Goal: Browse casually: Explore the website without a specific task or goal

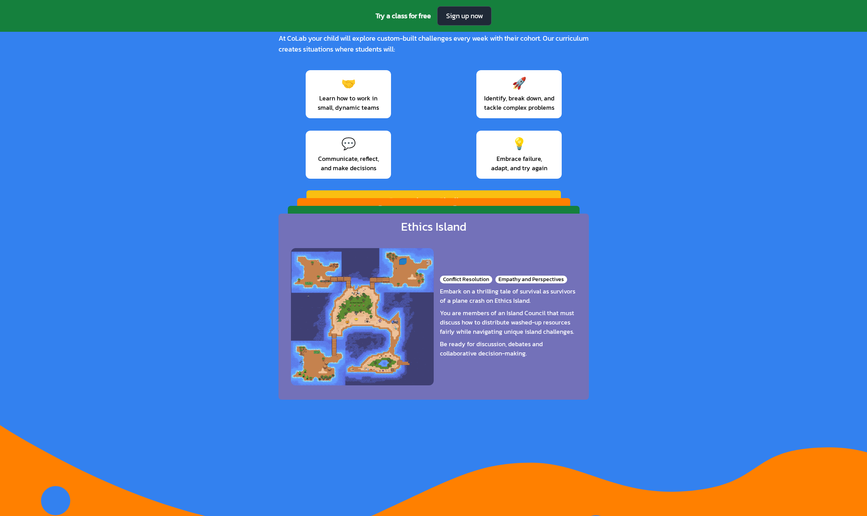
scroll to position [1201, 0]
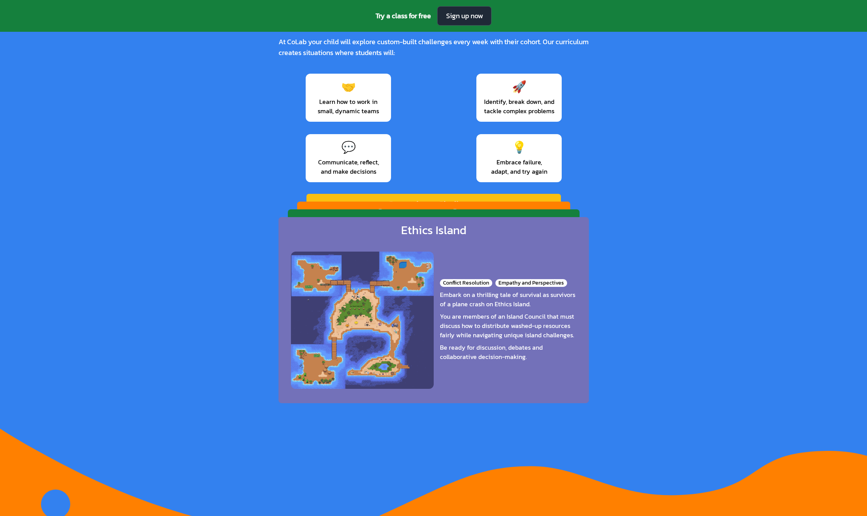
click at [319, 345] on div "Conflict Resolution Empathy and Perspectives Embark on a thrilling tale of surv…" at bounding box center [434, 321] width 286 height 154
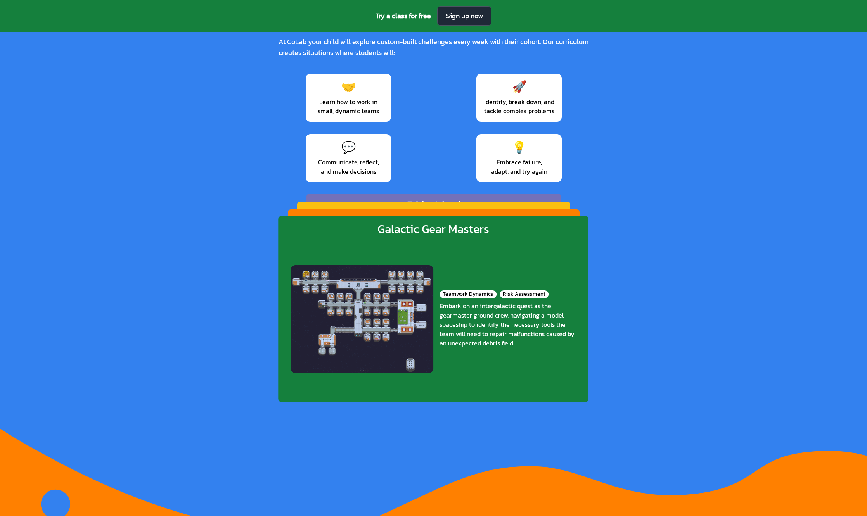
click at [341, 356] on div "Teamwork Dynamics Risk Assessment Embark on an intergalactic quest as the gearm…" at bounding box center [434, 320] width 286 height 154
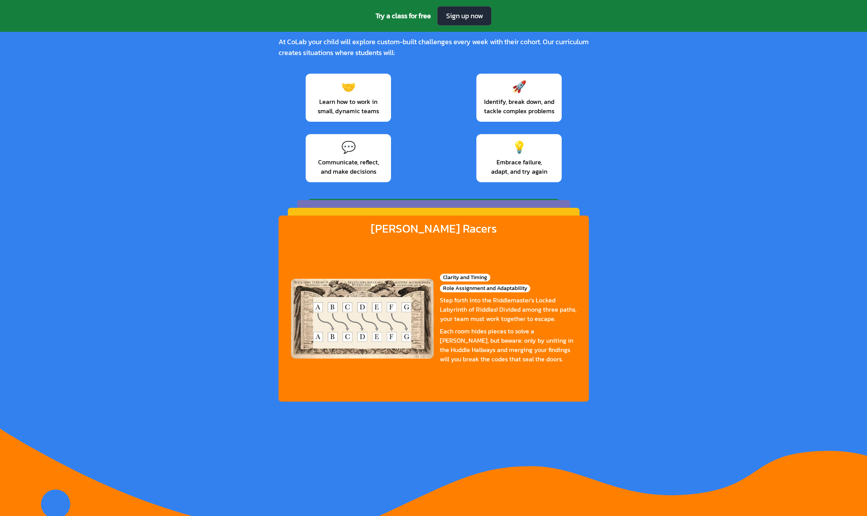
click at [330, 355] on div "Clarity and Timing Role Assignment and Adaptability Step forth into the Riddlem…" at bounding box center [434, 319] width 286 height 154
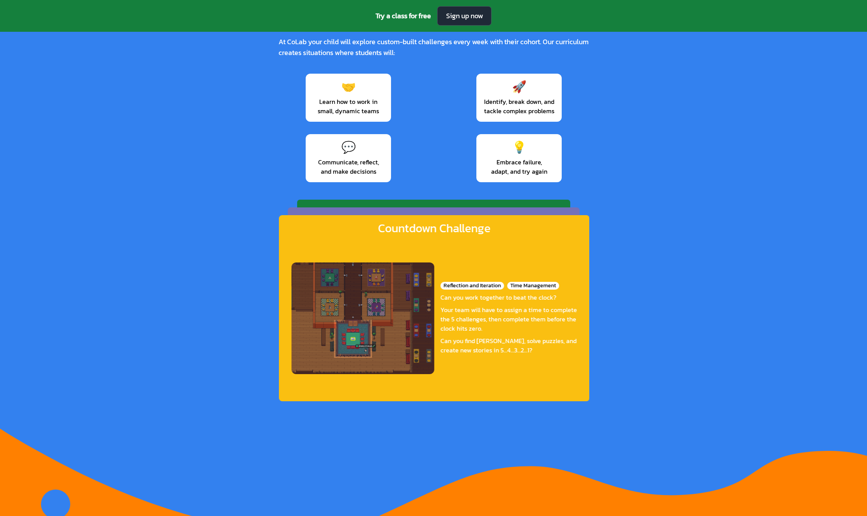
click at [332, 351] on div "Reflection and Iteration Time Management Can you work together to beat the cloc…" at bounding box center [434, 319] width 286 height 154
click at [334, 350] on div "Conflict Resolution Empathy and Perspectives Embark on a thrilling tale of surv…" at bounding box center [434, 304] width 269 height 144
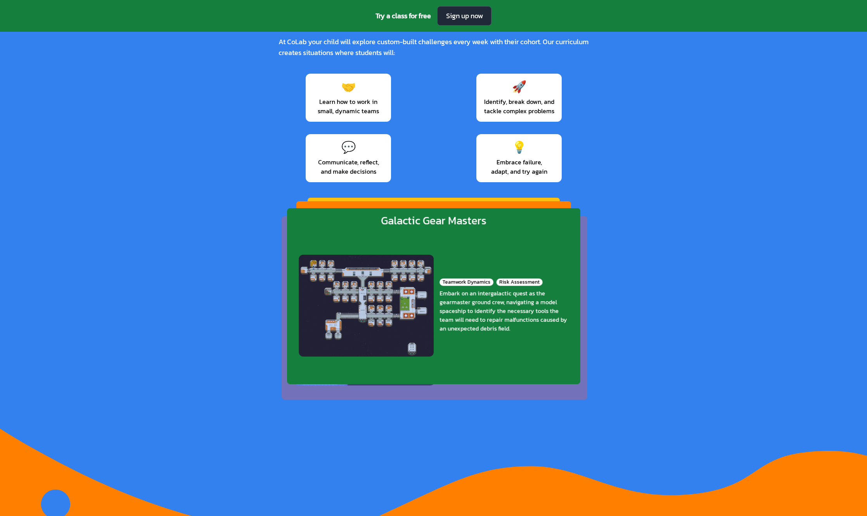
click at [349, 350] on div "Teamwork Dynamics Risk Assessment Embark on an intergalactic quest as the gearm…" at bounding box center [434, 306] width 270 height 145
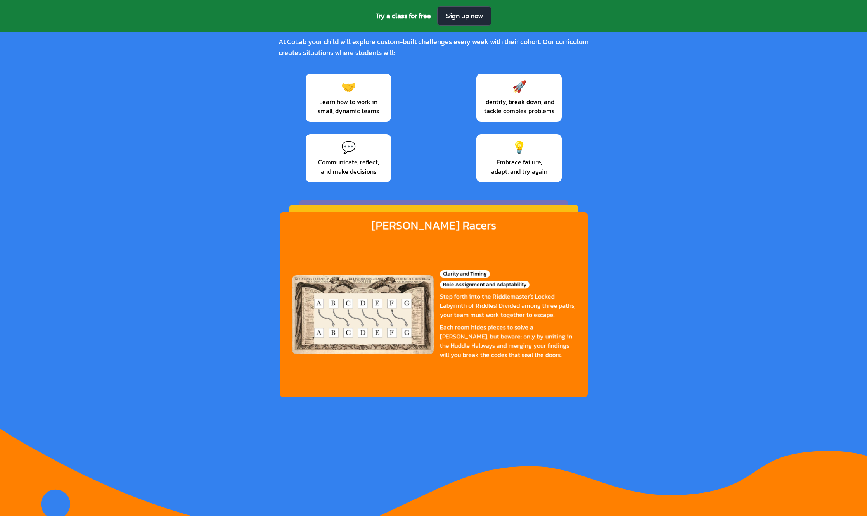
click at [349, 343] on div "Clarity and Timing Role Assignment and Adaptability Step forth into the Riddlem…" at bounding box center [433, 315] width 283 height 153
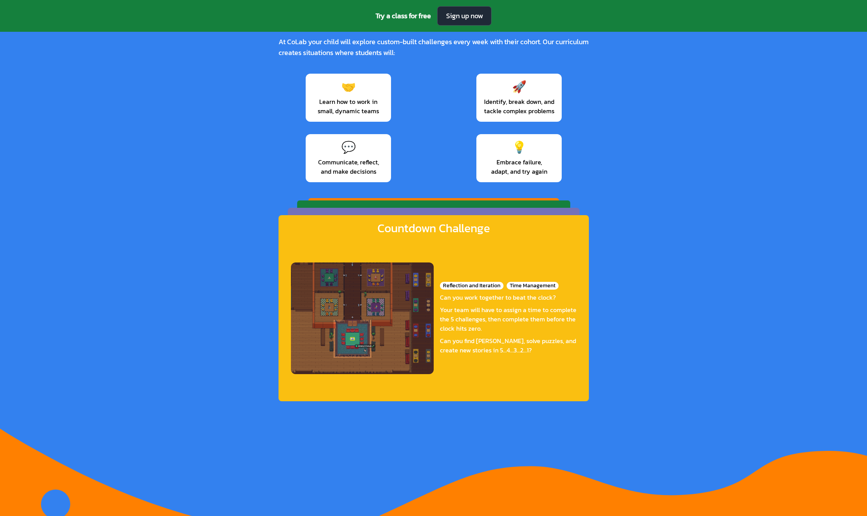
click at [366, 340] on div "Reflection and Iteration Time Management Can you work together to beat the cloc…" at bounding box center [434, 319] width 286 height 154
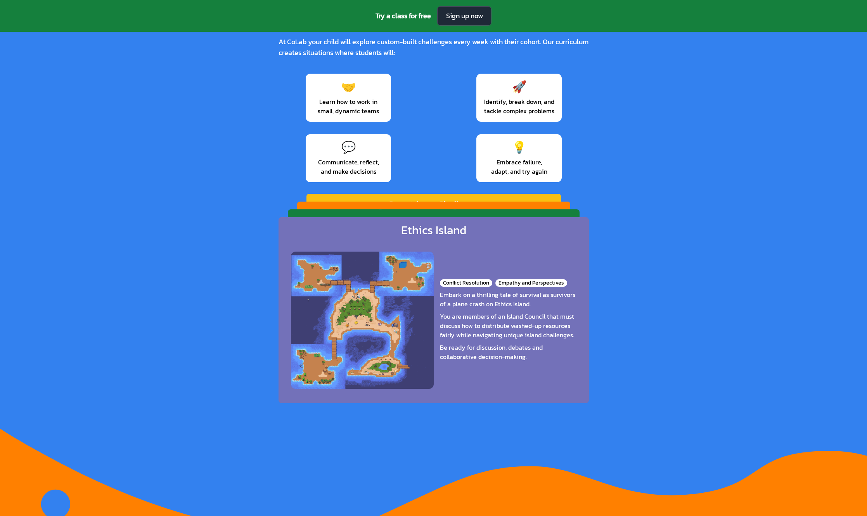
click at [360, 327] on div "Conflict Resolution Empathy and Perspectives Embark on a thrilling tale of surv…" at bounding box center [434, 321] width 286 height 154
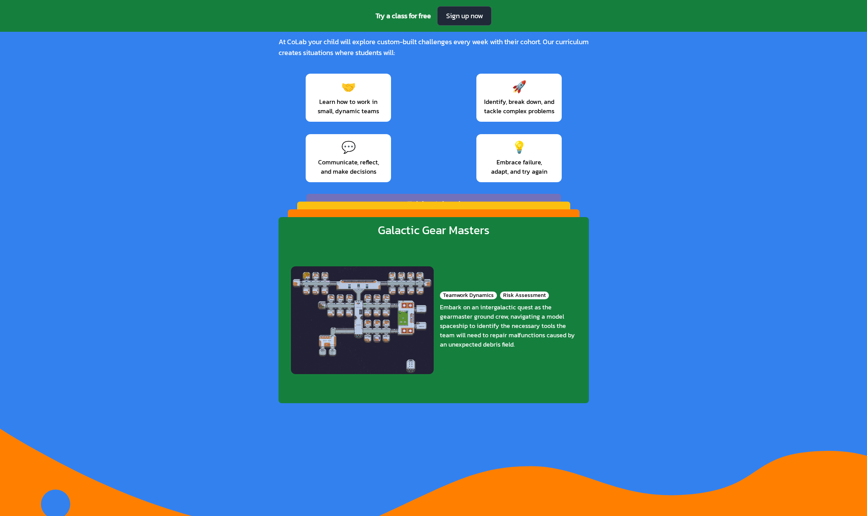
click at [364, 327] on div "Teamwork Dynamics Risk Assessment Embark on an intergalactic quest as the gearm…" at bounding box center [434, 321] width 286 height 154
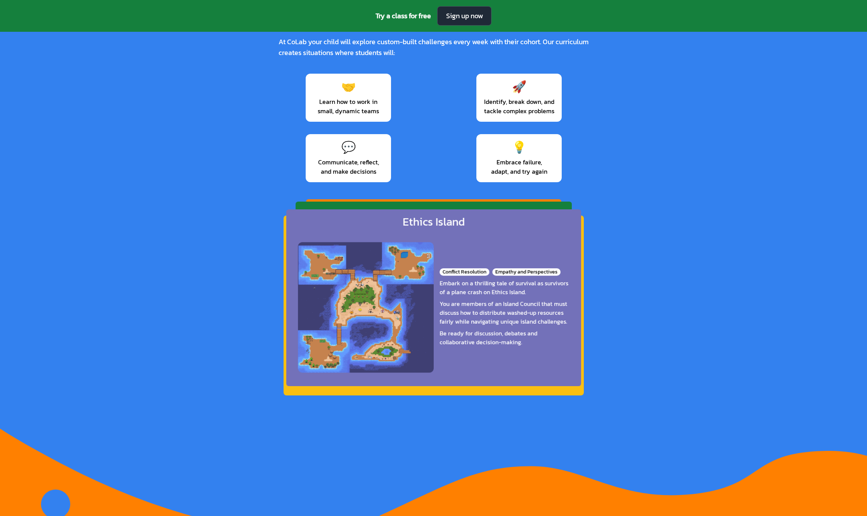
click at [376, 326] on div "Conflict Resolution Empathy and Perspectives Embark on a thrilling tale of surv…" at bounding box center [434, 307] width 272 height 146
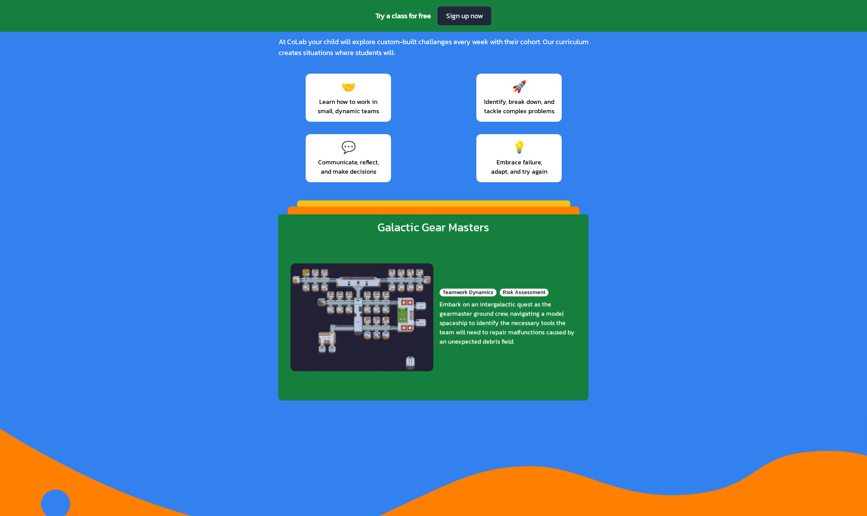
click at [375, 334] on div "Teamwork Dynamics Risk Assessment Embark on an intergalactic quest as the gearm…" at bounding box center [433, 318] width 286 height 154
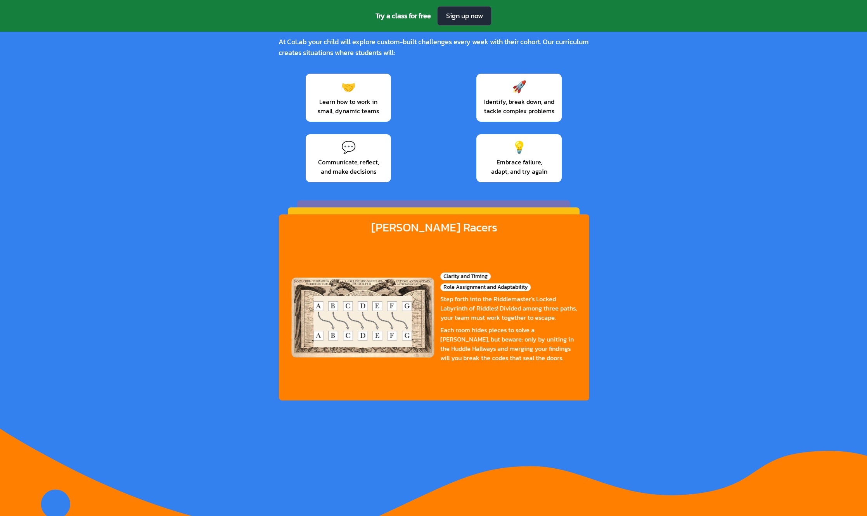
click at [371, 334] on div "Clarity and Timing Role Assignment and Adaptability Step forth into the Riddlem…" at bounding box center [434, 318] width 286 height 154
click at [374, 327] on div "Reflection and Iteration Time Management Can you work together to beat the cloc…" at bounding box center [434, 304] width 269 height 144
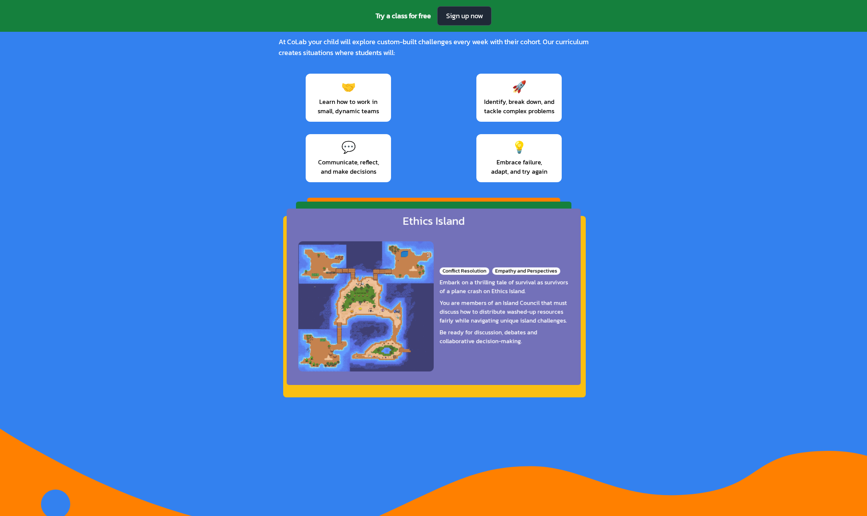
click at [388, 331] on div "Conflict Resolution Empathy and Perspectives Embark on a thrilling tale of surv…" at bounding box center [433, 307] width 271 height 146
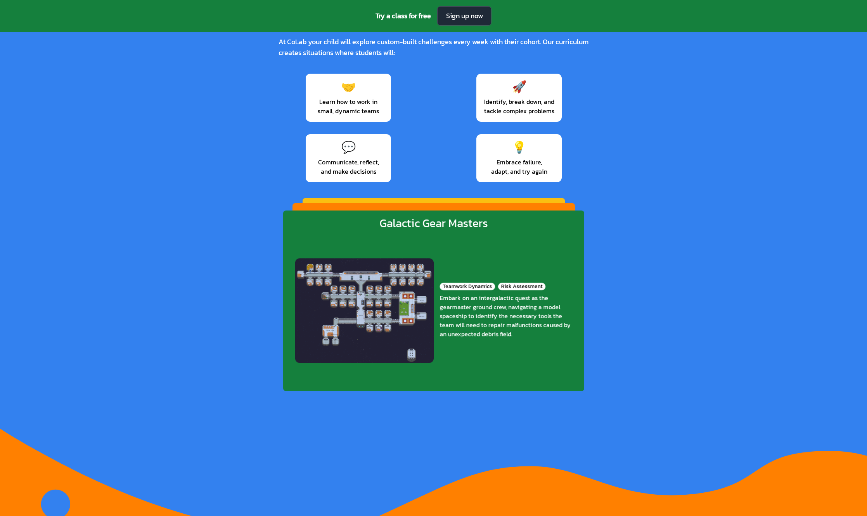
click at [389, 330] on div "Teamwork Dynamics Risk Assessment Embark on an intergalactic quest as the gearm…" at bounding box center [433, 310] width 277 height 149
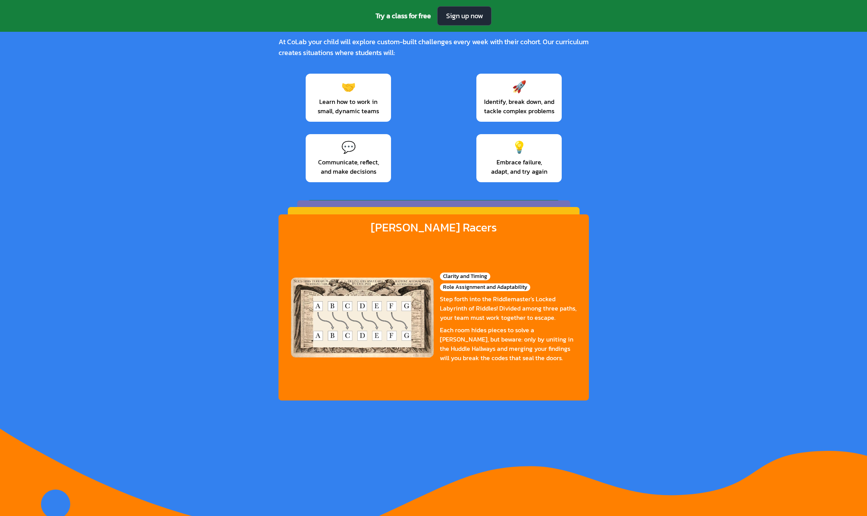
click at [388, 321] on div "Clarity and Timing Role Assignment and Adaptability Step forth into the Riddlem…" at bounding box center [434, 318] width 286 height 154
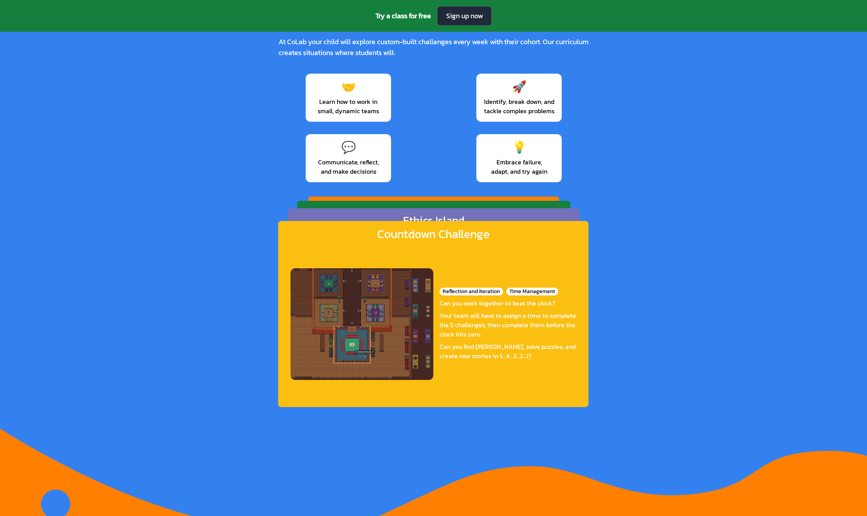
click at [376, 323] on div "Reflection and Iteration Time Management Can you work together to beat the cloc…" at bounding box center [433, 325] width 286 height 154
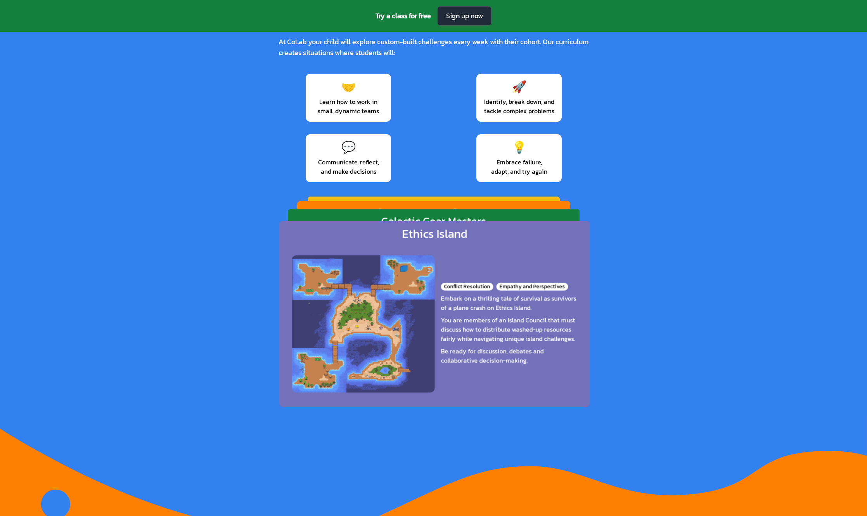
click at [385, 333] on div "Conflict Resolution Empathy and Perspectives Embark on a thrilling tale of surv…" at bounding box center [435, 324] width 286 height 154
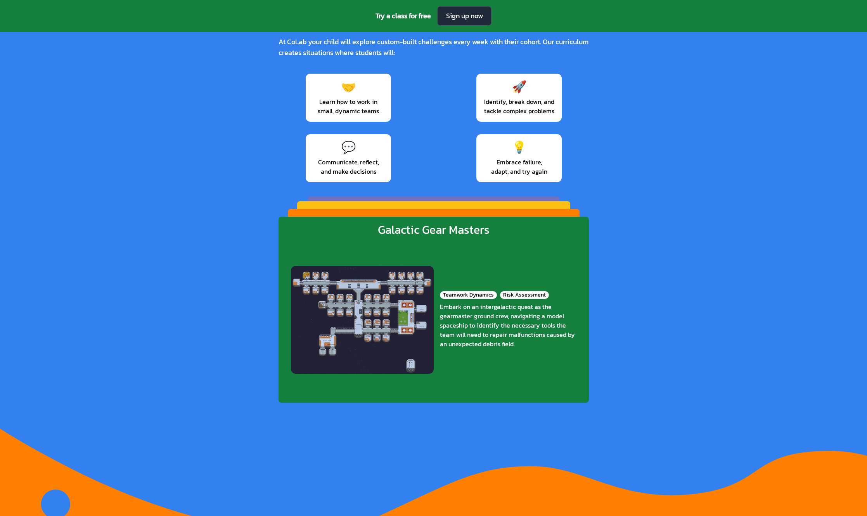
click at [381, 340] on div "Teamwork Dynamics Risk Assessment Embark on an intergalactic quest as the gearm…" at bounding box center [434, 320] width 286 height 154
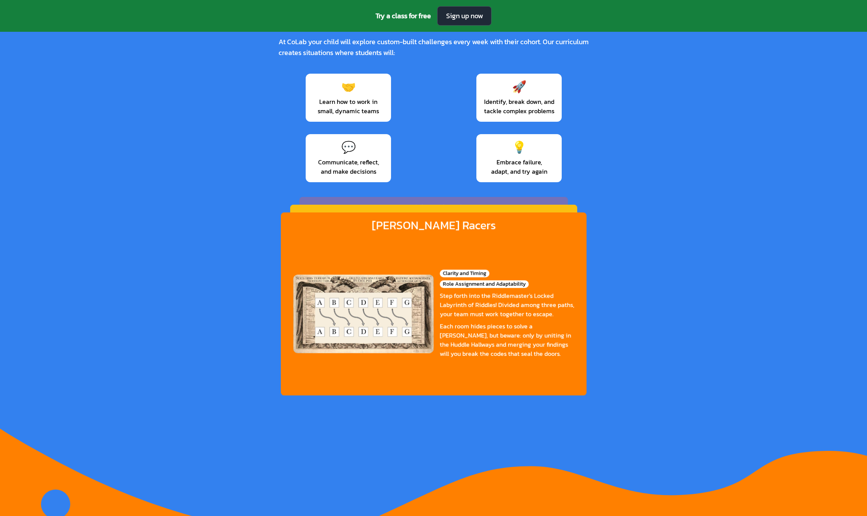
click at [379, 339] on div "Clarity and Timing Role Assignment and Adaptability Step forth into the Riddlem…" at bounding box center [433, 314] width 281 height 151
click at [369, 340] on div "Reflection and Iteration Time Management Can you work together to beat the cloc…" at bounding box center [434, 300] width 264 height 142
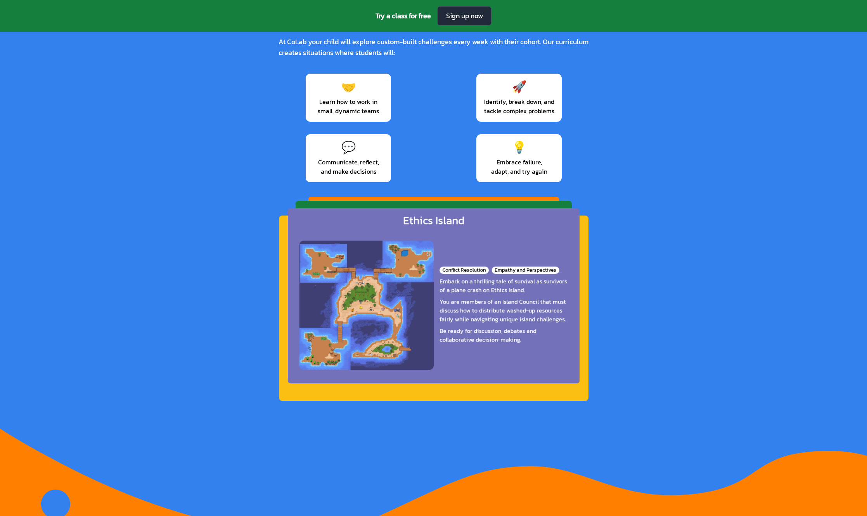
click at [356, 347] on div "Conflict Resolution Empathy and Perspectives Embark on a thrilling tale of surv…" at bounding box center [433, 305] width 269 height 145
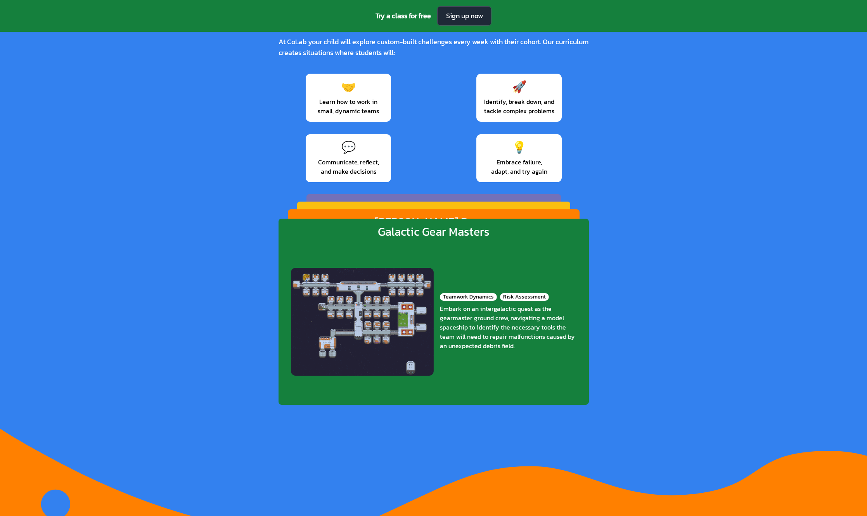
click at [344, 352] on div "Teamwork Dynamics Risk Assessment Embark on an intergalactic quest as the gearm…" at bounding box center [434, 322] width 286 height 154
click at [350, 357] on div "Clarity and Timing Role Assignment and Adaptability Step forth into the Riddlem…" at bounding box center [434, 306] width 269 height 144
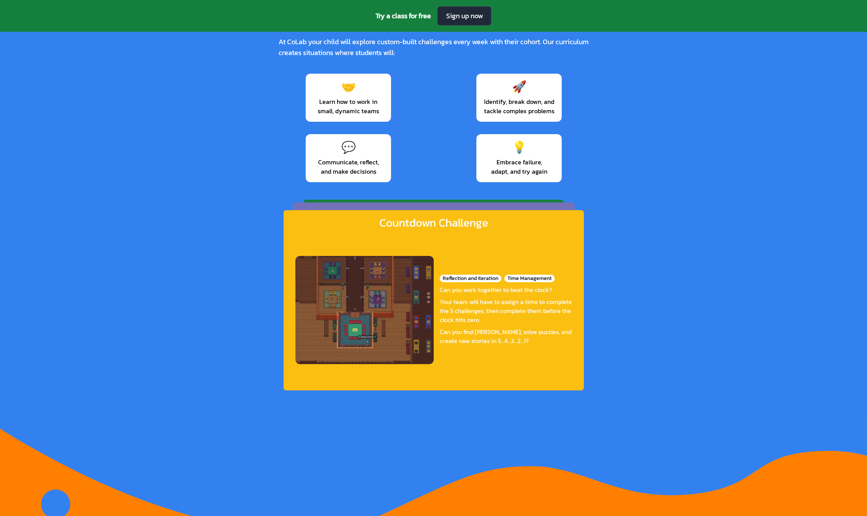
click at [350, 364] on div "Reflection and Iteration Time Management Can you work together to beat the cloc…" at bounding box center [433, 310] width 277 height 149
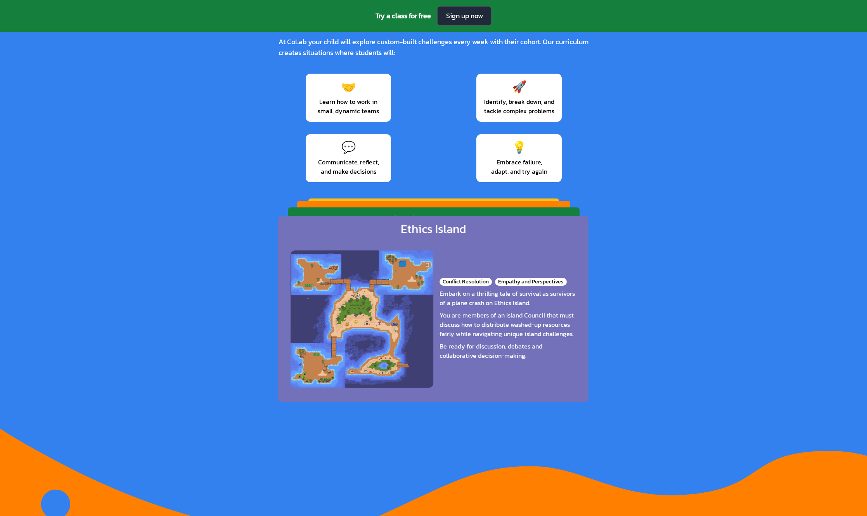
click at [333, 366] on div "Conflict Resolution Empathy and Perspectives Embark on a thrilling tale of surv…" at bounding box center [434, 320] width 286 height 154
click at [335, 370] on div "Teamwork Dynamics Risk Assessment Embark on an intergalactic quest as the gearm…" at bounding box center [434, 304] width 269 height 144
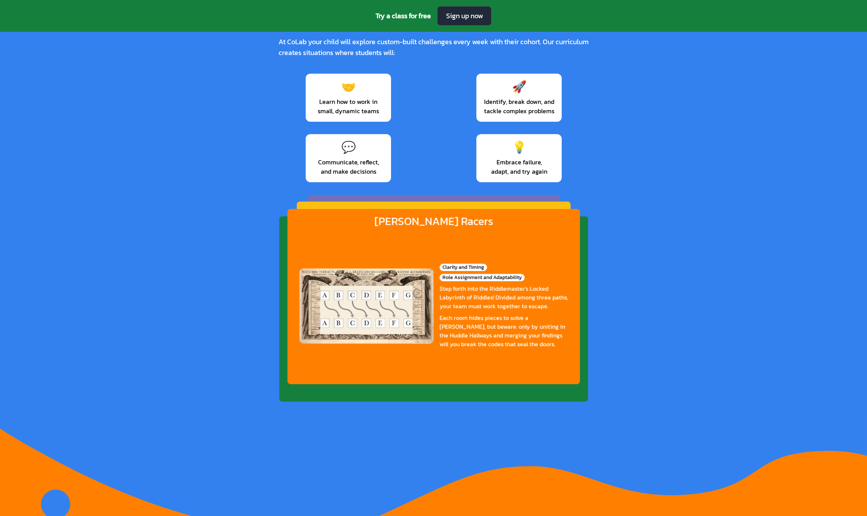
click at [347, 371] on div "Clarity and Timing Role Assignment and Adaptability Step forth into the Riddlem…" at bounding box center [433, 306] width 269 height 145
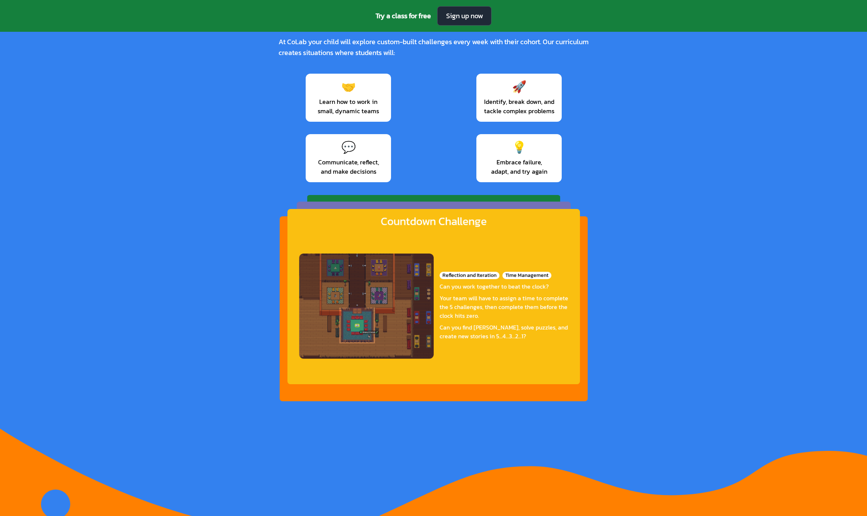
click at [339, 377] on div "Reflection and Iteration Time Management Can you work together to beat the cloc…" at bounding box center [433, 306] width 269 height 145
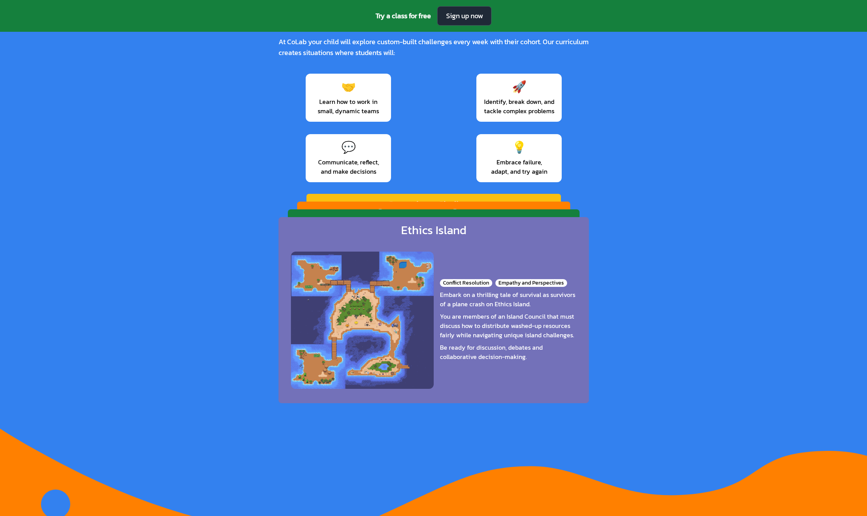
click at [372, 381] on div "Conflict Resolution Empathy and Perspectives Embark on a thrilling tale of surv…" at bounding box center [434, 321] width 286 height 154
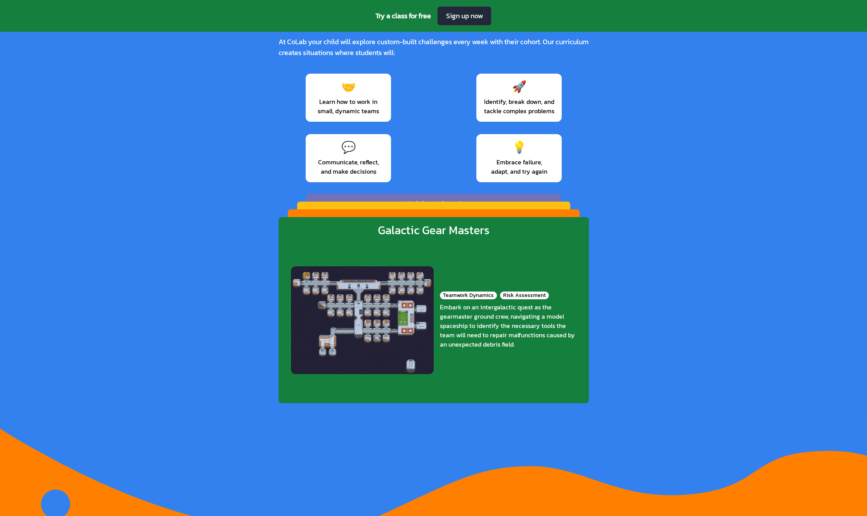
click at [387, 360] on div "Teamwork Dynamics Risk Assessment Embark on an intergalactic quest as the gearm…" at bounding box center [434, 321] width 286 height 154
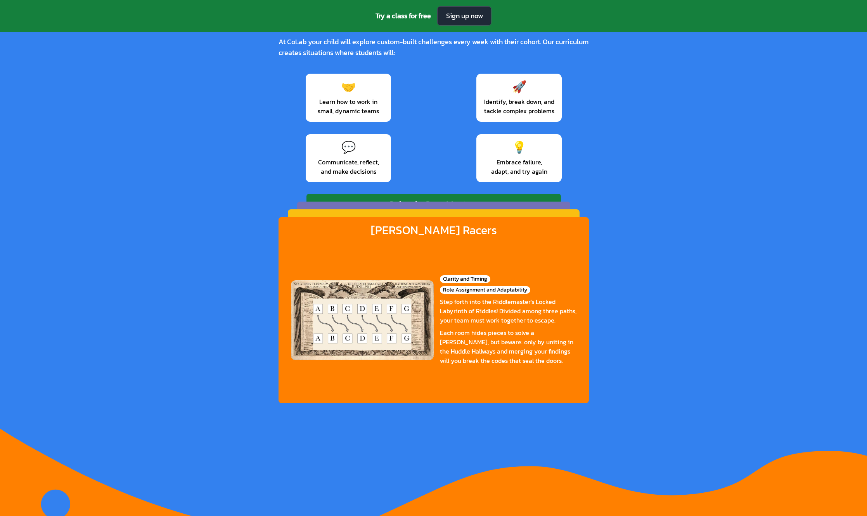
click at [387, 369] on div "Clarity and Timing Role Assignment and Adaptability Step forth into the Riddlem…" at bounding box center [434, 321] width 286 height 154
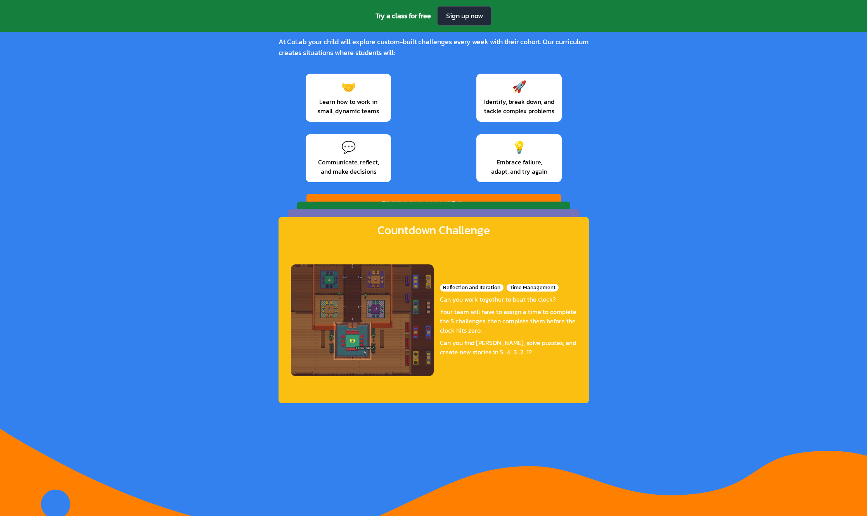
click at [388, 383] on div "Reflection and Iteration Time Management Can you work together to beat the cloc…" at bounding box center [434, 321] width 286 height 154
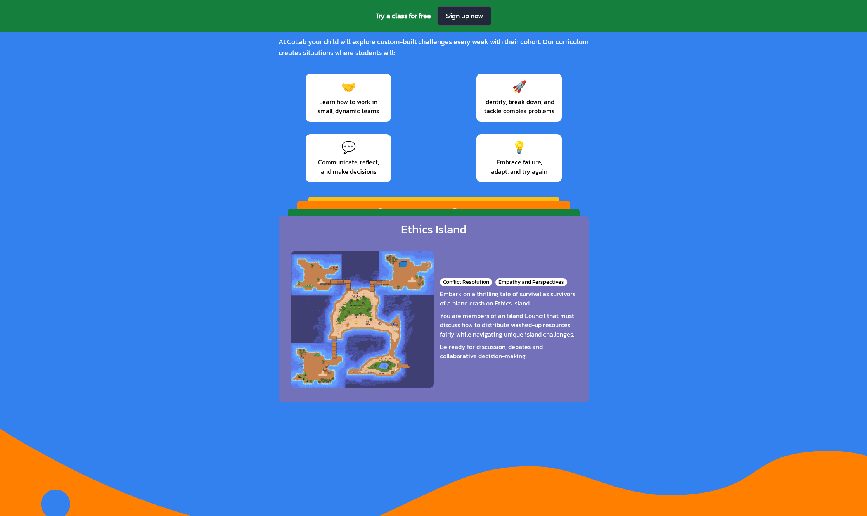
click at [395, 383] on div "Conflict Resolution Empathy and Perspectives Embark on a thrilling tale of surv…" at bounding box center [434, 320] width 286 height 154
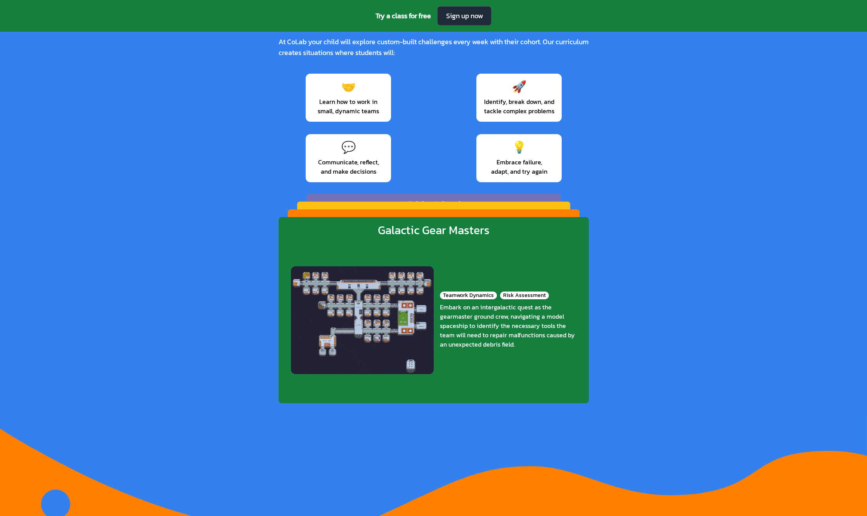
click at [400, 386] on div "Teamwork Dynamics Risk Assessment Embark on an intergalactic quest as the gearm…" at bounding box center [434, 321] width 286 height 154
click at [402, 379] on div "Clarity and Timing Role Assignment and Adaptability Step forth into the Riddlem…" at bounding box center [434, 306] width 269 height 144
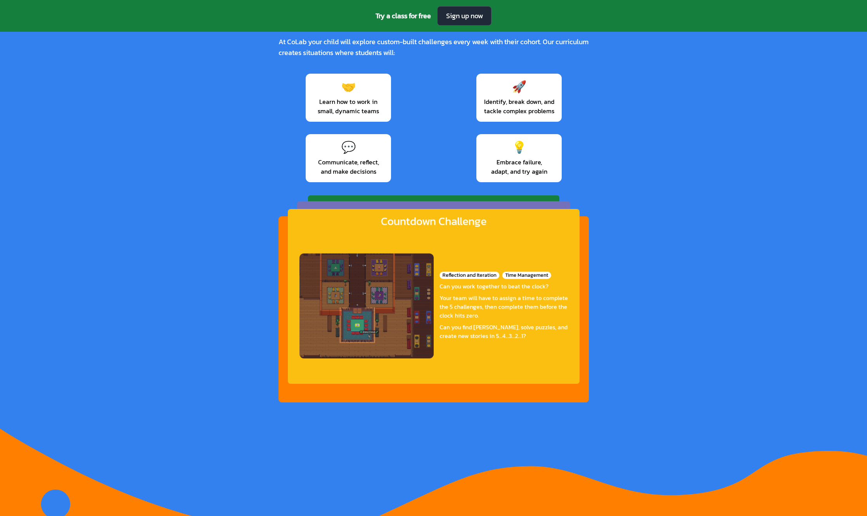
click at [404, 378] on div "Reflection and Iteration Time Management Can you work together to beat the cloc…" at bounding box center [434, 306] width 269 height 144
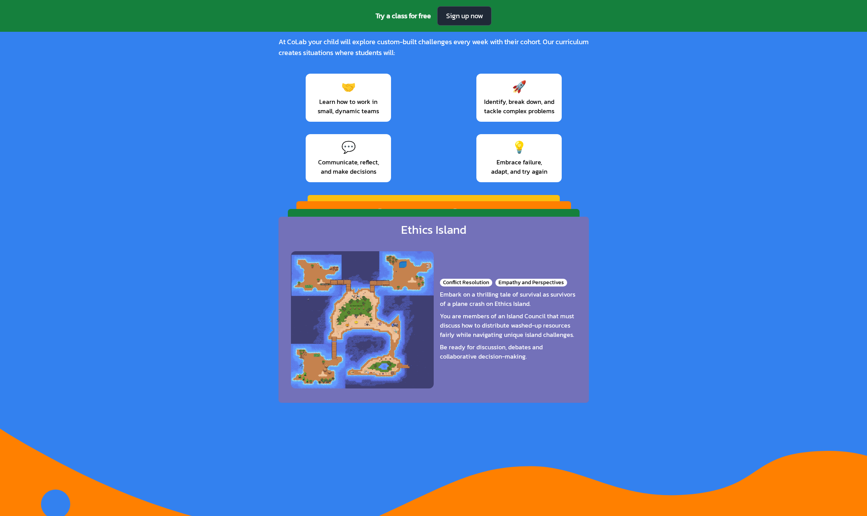
click at [410, 381] on div "Conflict Resolution Empathy and Perspectives Embark on a thrilling tale of surv…" at bounding box center [434, 320] width 286 height 154
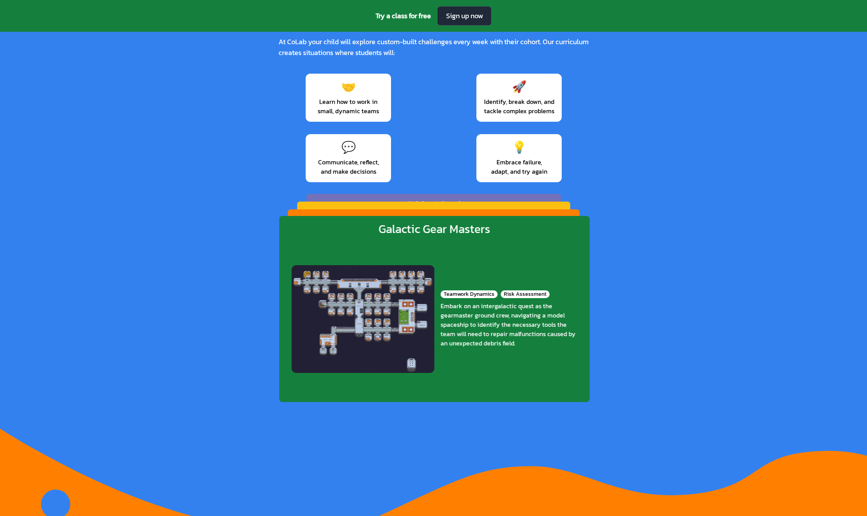
click at [416, 372] on div "Teamwork Dynamics Risk Assessment Embark on an intergalactic quest as the gearm…" at bounding box center [434, 320] width 286 height 154
click at [414, 371] on div "Clarity and Timing Role Assignment and Adaptability Step forth into the Riddlem…" at bounding box center [434, 306] width 269 height 144
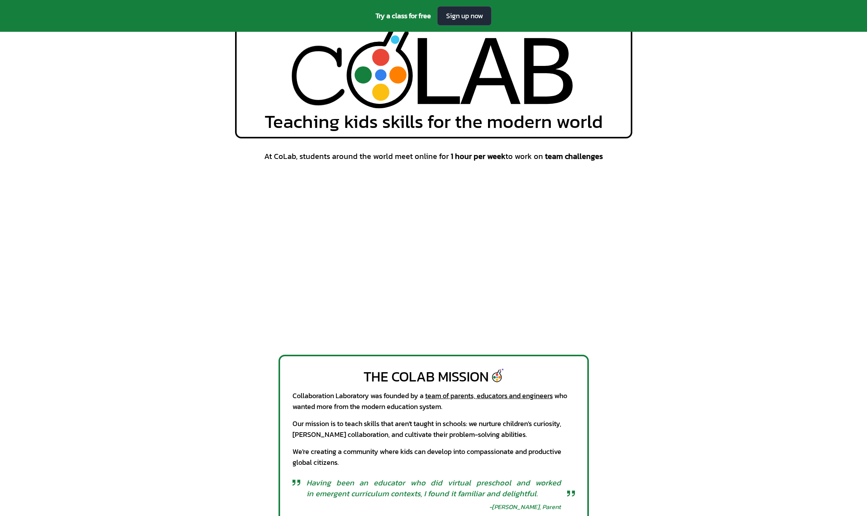
scroll to position [0, 0]
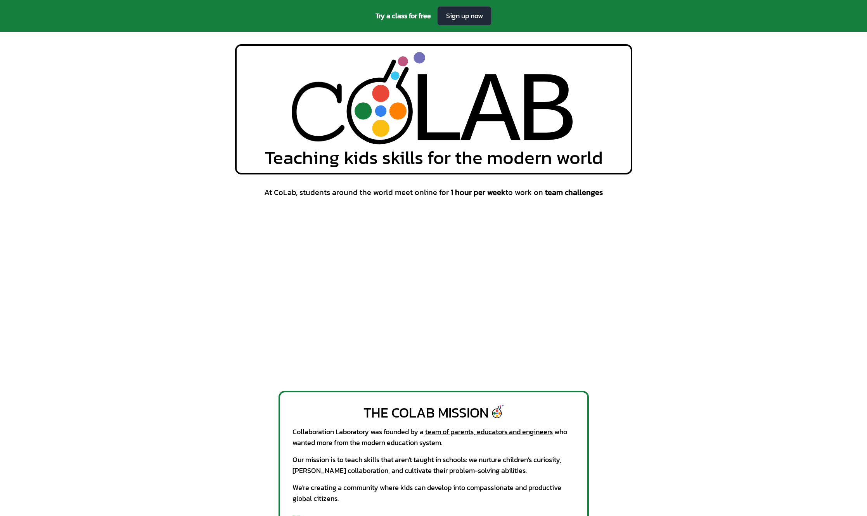
click at [662, 374] on div "At CoLab, students around the world meet online for 1 hour per week to work on …" at bounding box center [433, 283] width 867 height 192
click at [672, 378] on div "At CoLab, students around the world meet online for 1 hour per week to work on …" at bounding box center [433, 283] width 867 height 192
click at [663, 373] on div "At CoLab, students around the world meet online for 1 hour per week to work on …" at bounding box center [433, 283] width 867 height 192
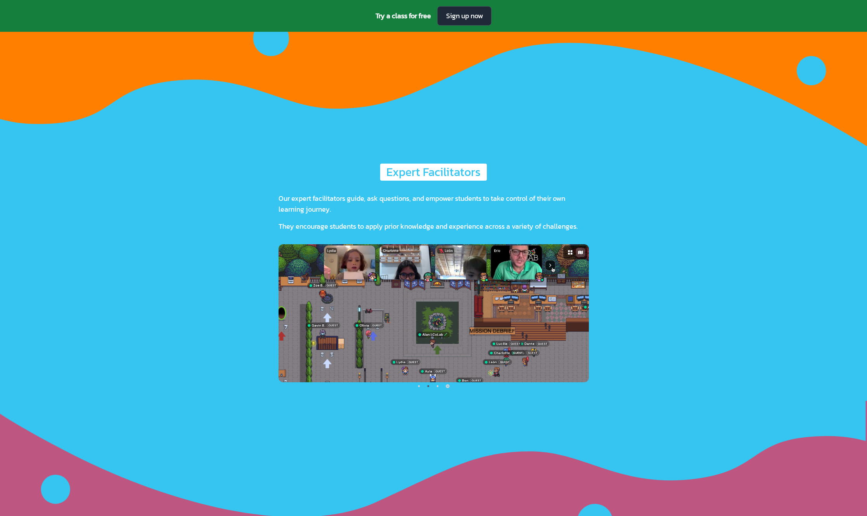
scroll to position [1911, 0]
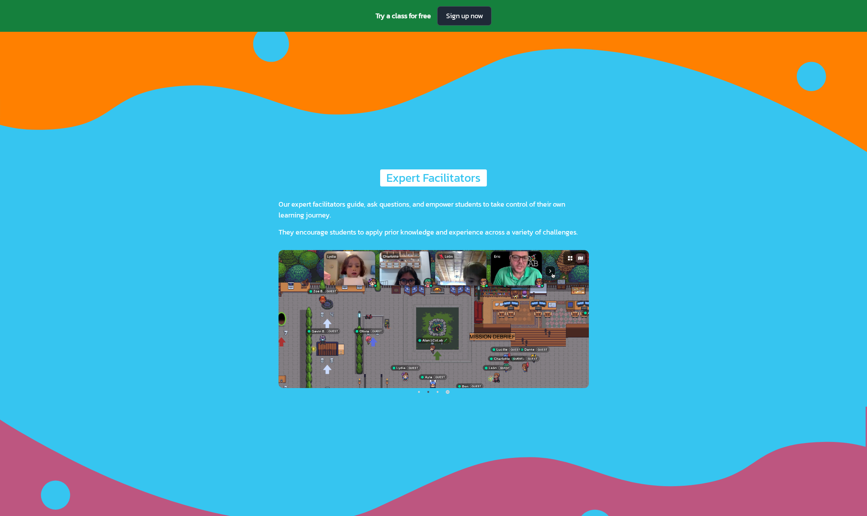
click at [359, 334] on img at bounding box center [434, 319] width 310 height 138
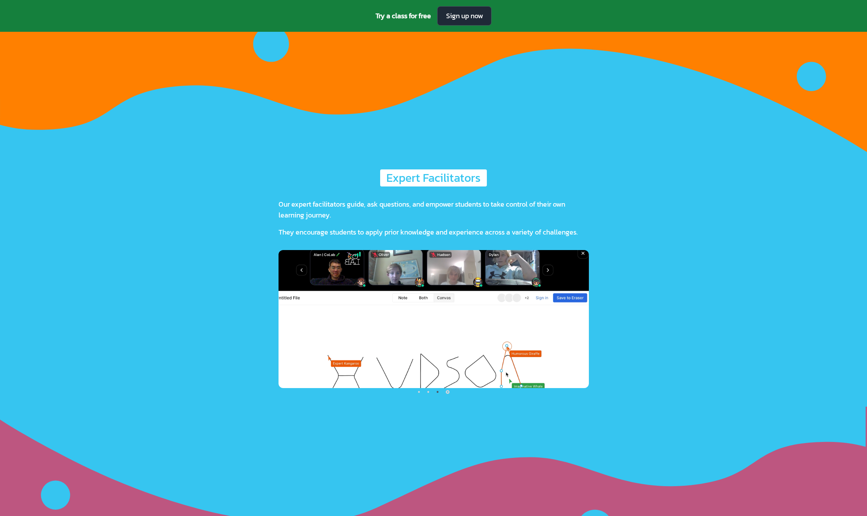
click at [419, 348] on img at bounding box center [434, 319] width 310 height 138
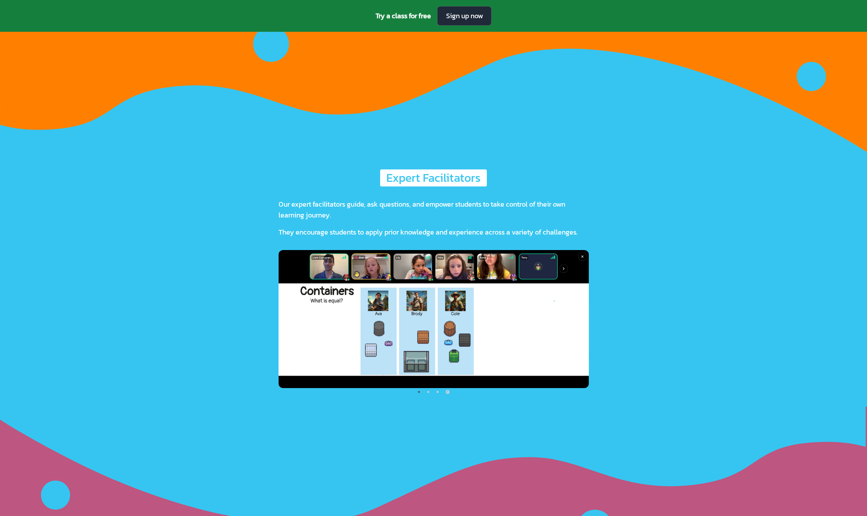
click at [418, 361] on img at bounding box center [434, 319] width 310 height 138
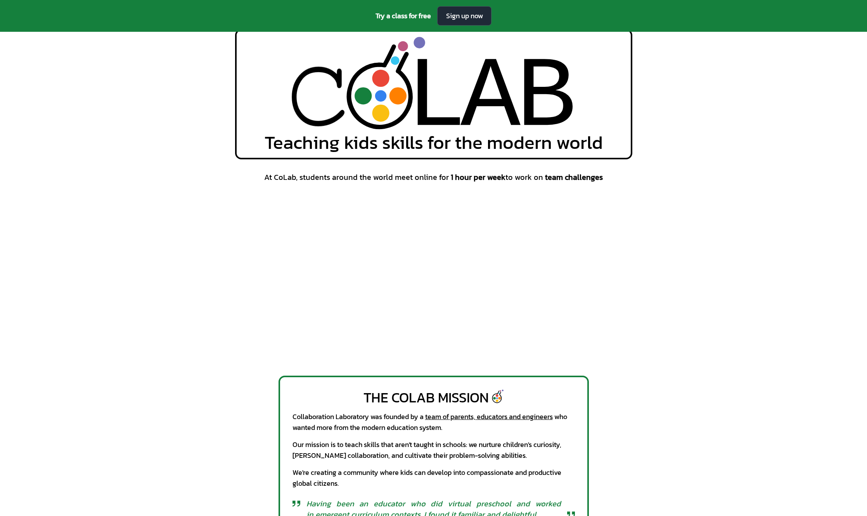
scroll to position [0, 0]
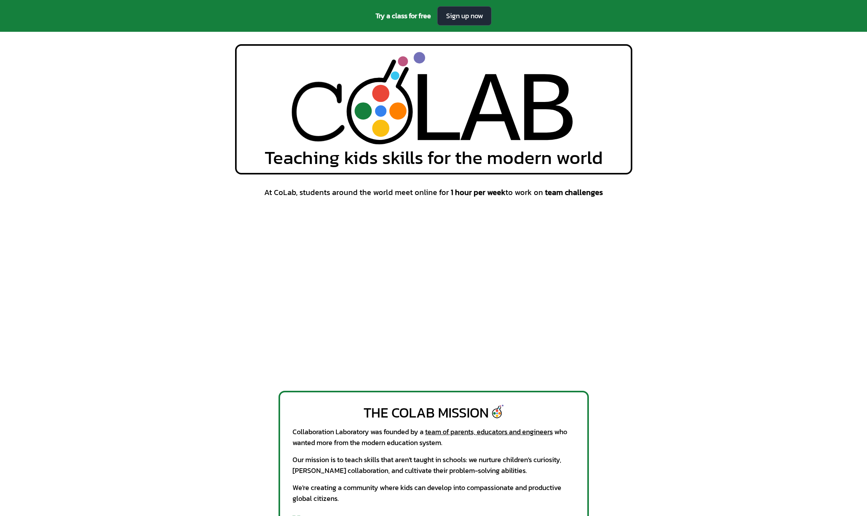
click at [340, 463] on div "Our mission is to teach skills that aren't taught in schools: we nurture childr…" at bounding box center [434, 466] width 282 height 22
click at [359, 447] on div "Collaboration Laboratory was founded by a team of parents, educators and engine…" at bounding box center [434, 438] width 282 height 22
click at [383, 494] on div "We're creating a community where kids can develop into compassionate and produc…" at bounding box center [434, 494] width 282 height 22
click at [386, 406] on div "The CoLab Mission" at bounding box center [426, 413] width 125 height 16
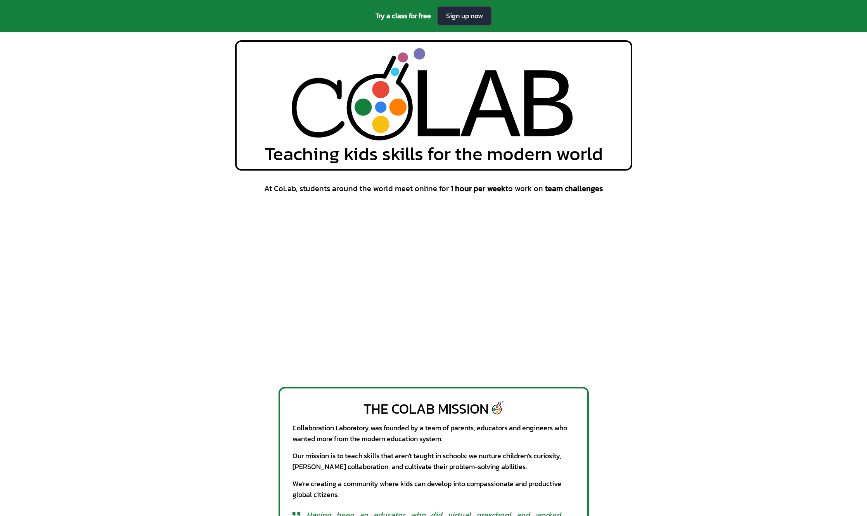
click at [472, 440] on div "Collaboration Laboratory was founded by a team of parents, educators and engine…" at bounding box center [434, 434] width 282 height 22
click at [489, 397] on div "The CoLab Mission Collaboration Laboratory was founded by a team of parents, ed…" at bounding box center [434, 474] width 310 height 174
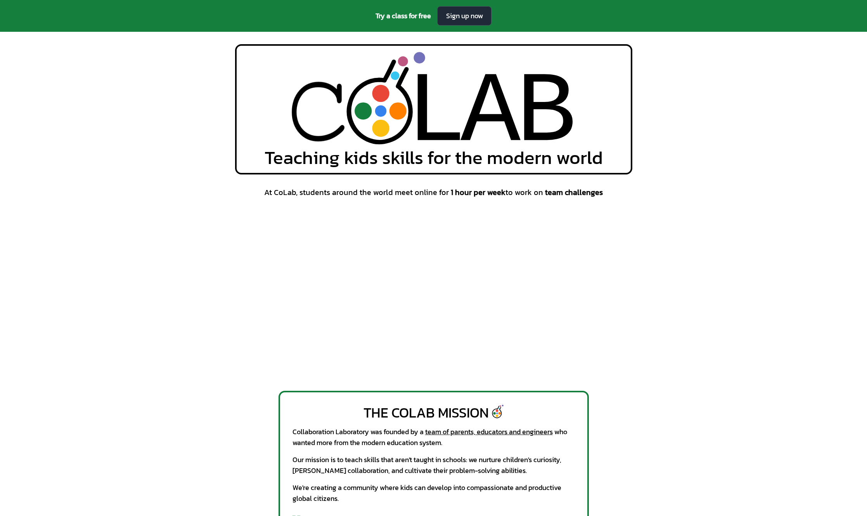
click at [324, 402] on div "The CoLab Mission Collaboration Laboratory was founded by a team of parents, ed…" at bounding box center [434, 478] width 310 height 174
click at [347, 442] on div "Collaboration Laboratory was founded by a team of parents, educators and engine…" at bounding box center [434, 438] width 282 height 22
click at [412, 406] on div "The CoLab Mission" at bounding box center [426, 413] width 125 height 16
click at [402, 399] on div "The CoLab Mission Collaboration Laboratory was founded by a team of parents, ed…" at bounding box center [434, 478] width 310 height 174
click at [409, 391] on div "The CoLab Mission Collaboration Laboratory was founded by a team of parents, ed…" at bounding box center [434, 478] width 310 height 174
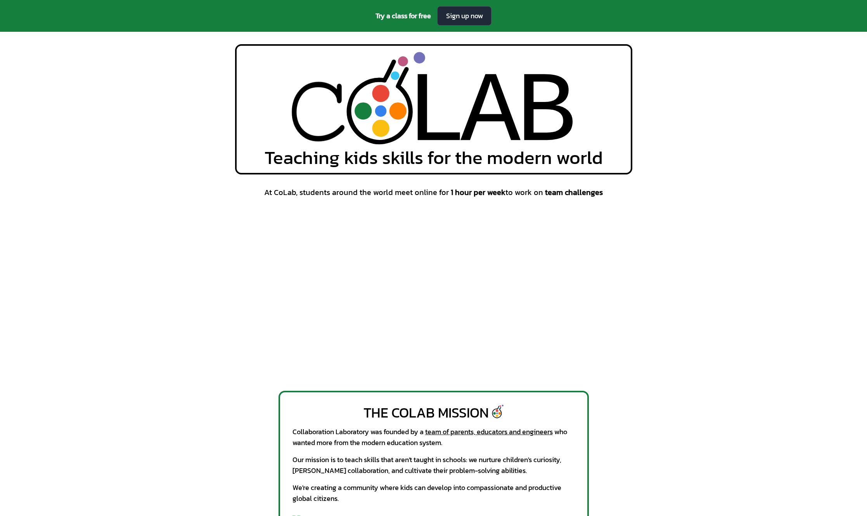
click at [341, 395] on div "The CoLab Mission Collaboration Laboratory was founded by a team of parents, ed…" at bounding box center [434, 478] width 310 height 174
click at [385, 397] on div "The CoLab Mission Collaboration Laboratory was founded by a team of parents, ed…" at bounding box center [434, 478] width 310 height 174
